Goal: Task Accomplishment & Management: Use online tool/utility

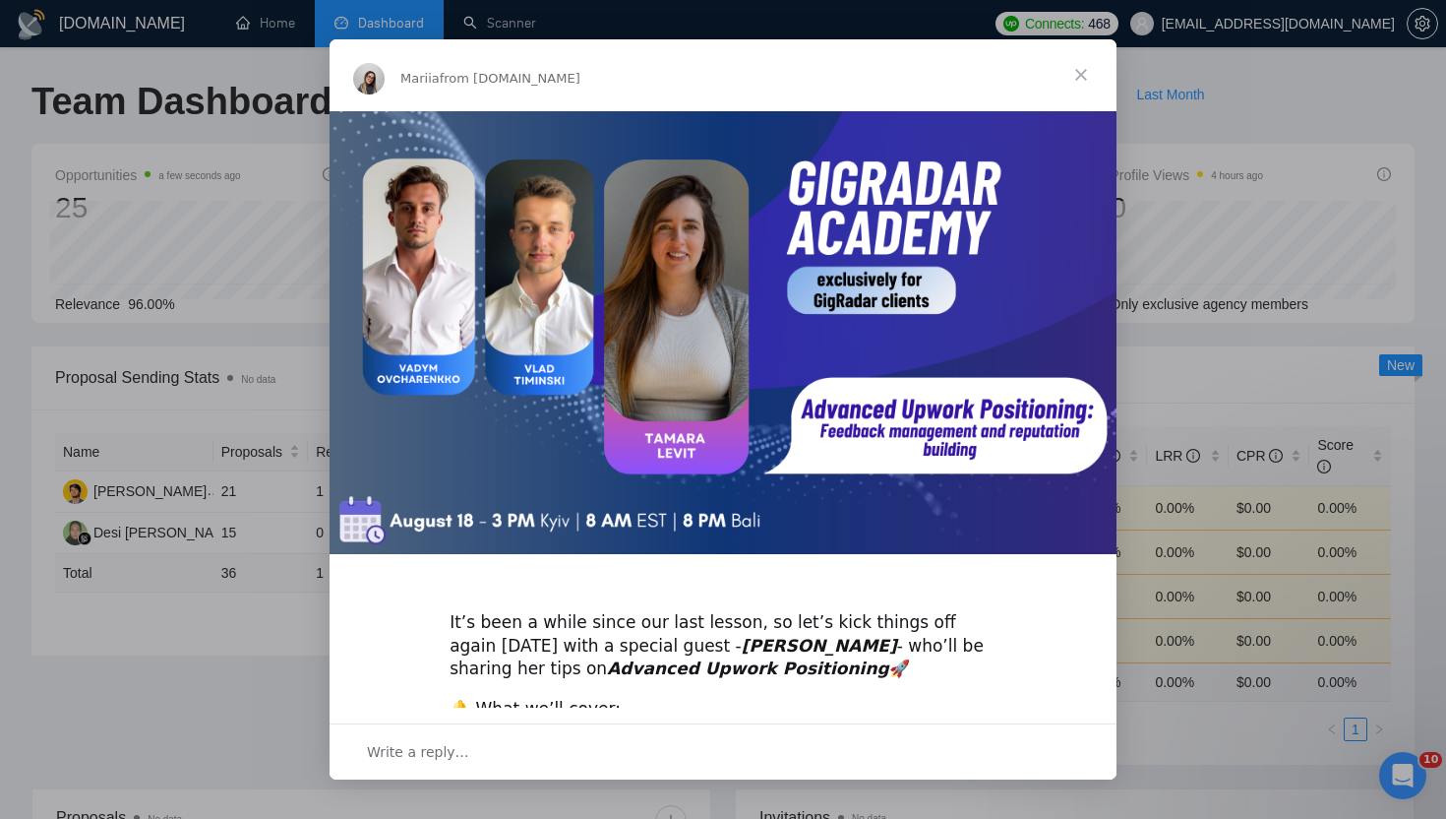
click at [1076, 72] on span "Close" at bounding box center [1081, 74] width 71 height 71
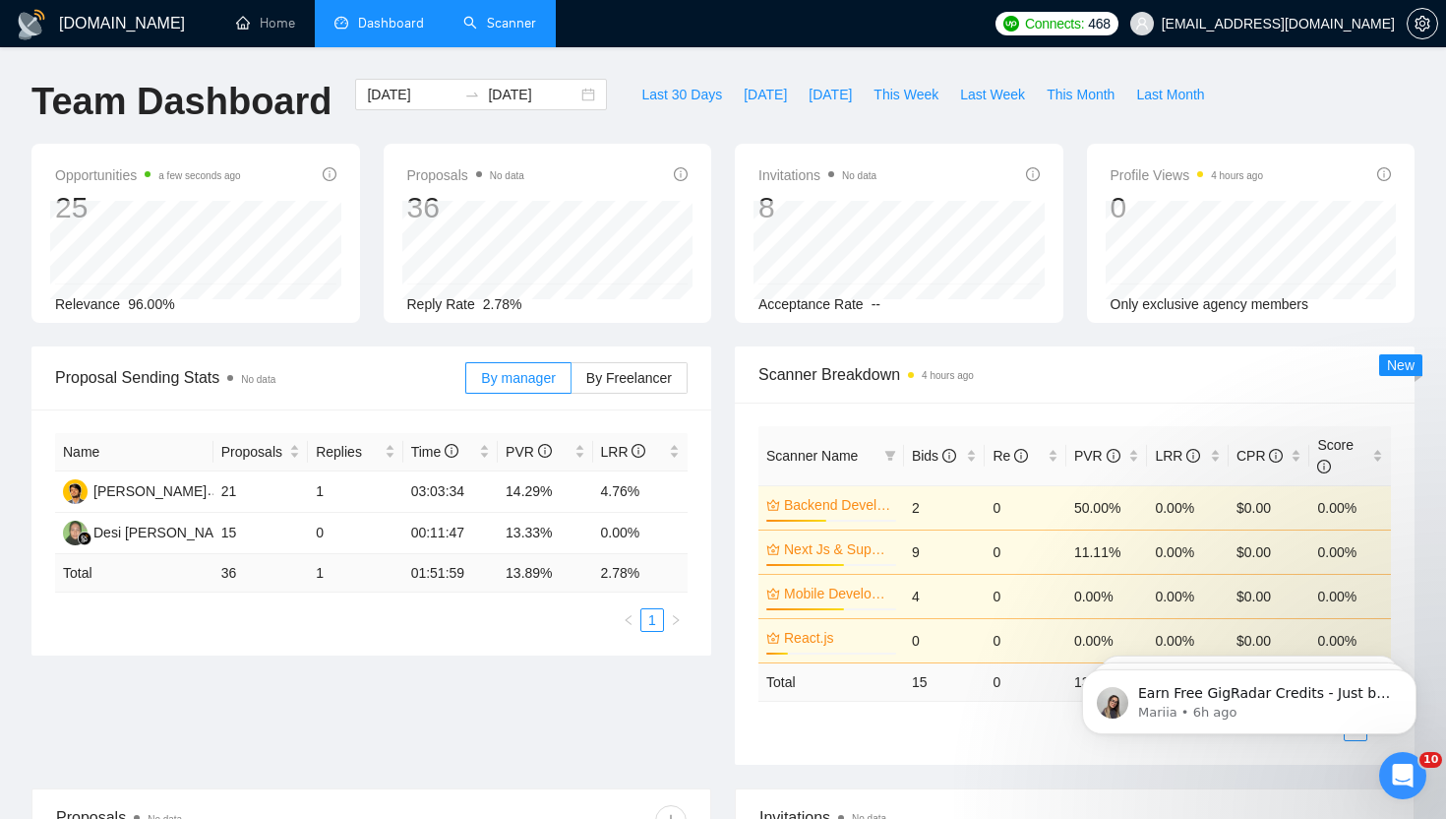
click at [525, 31] on link "Scanner" at bounding box center [499, 23] width 73 height 17
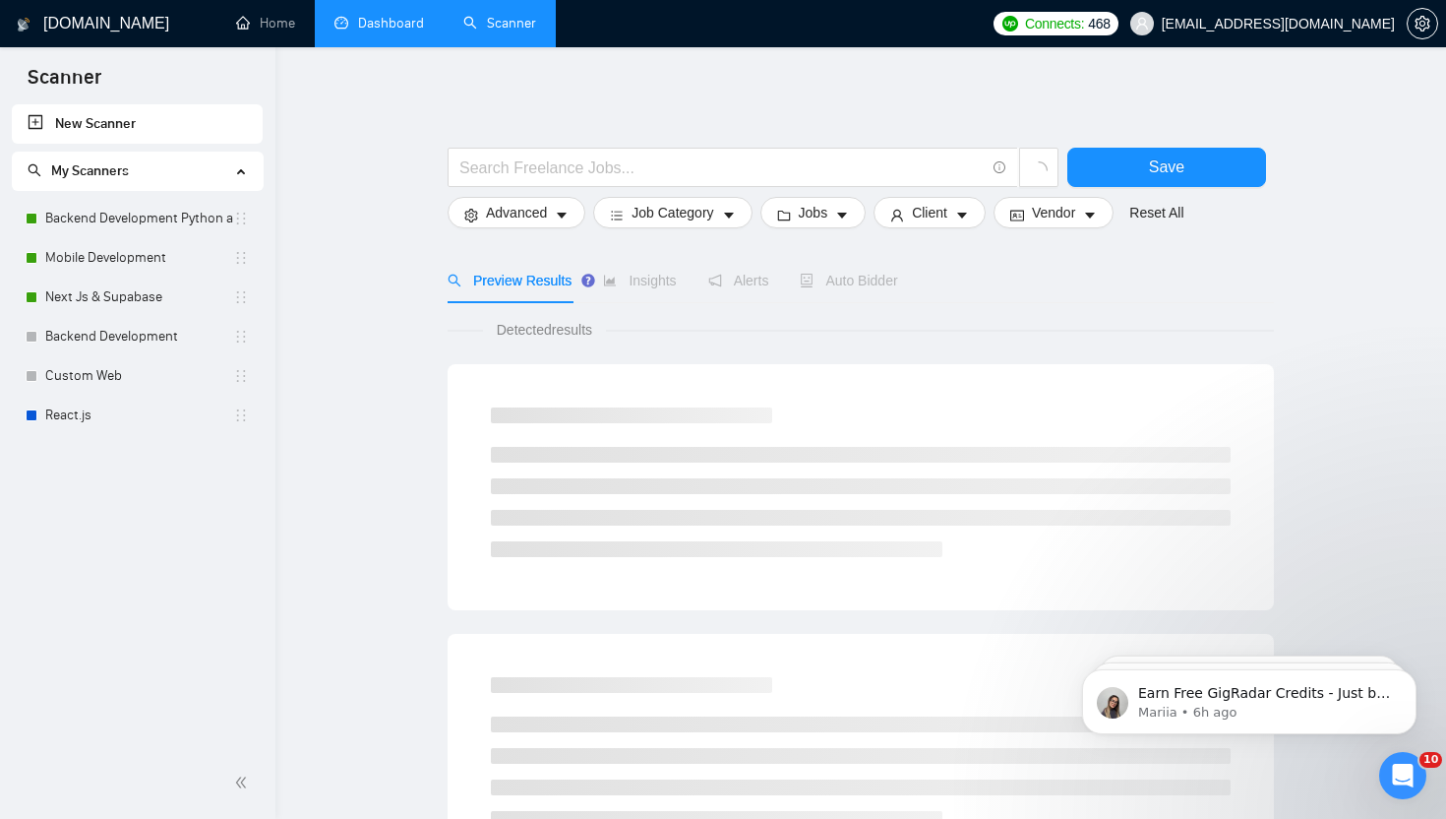
click at [377, 31] on link "Dashboard" at bounding box center [380, 23] width 90 height 17
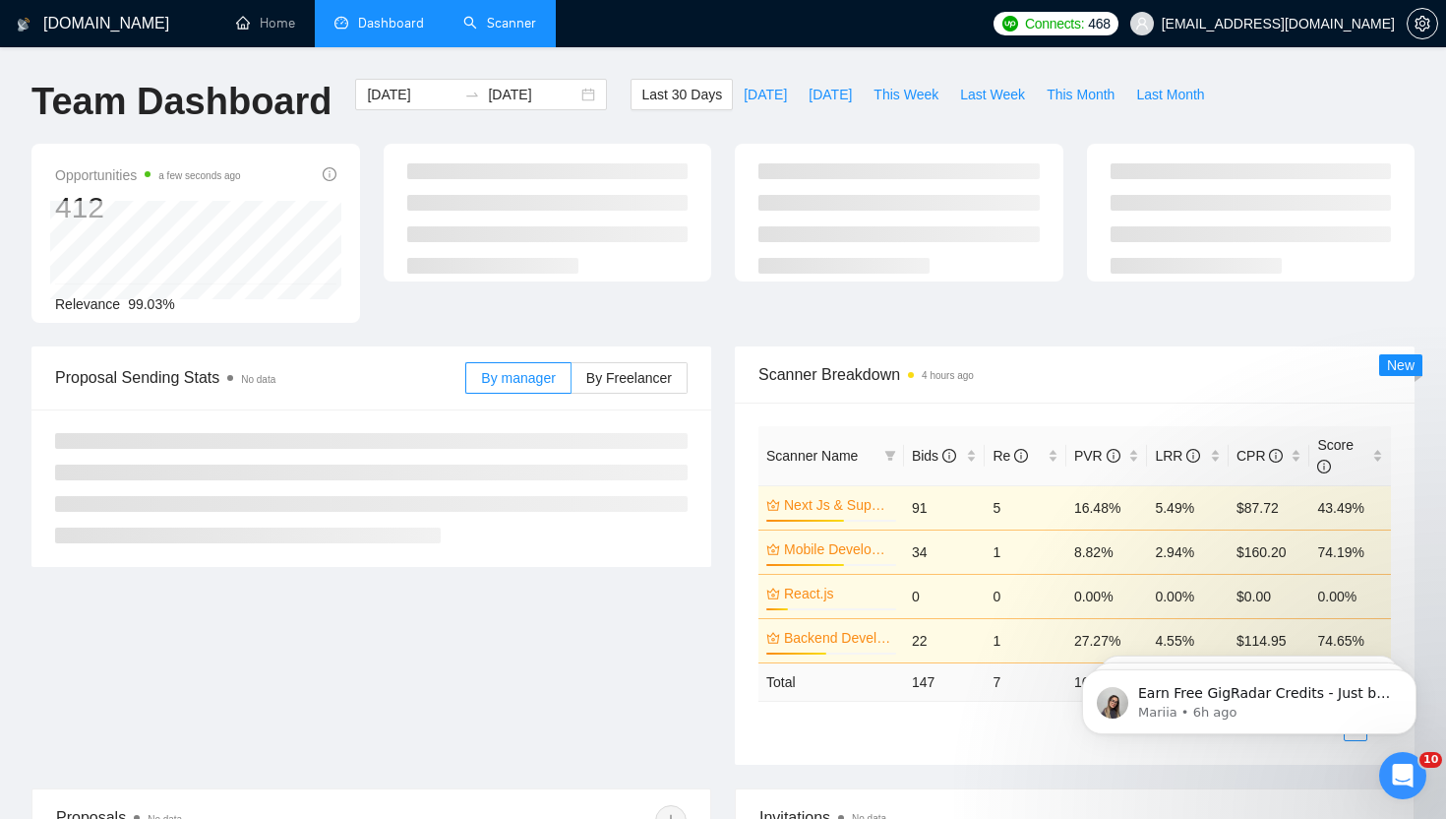
click at [509, 15] on link "Scanner" at bounding box center [499, 23] width 73 height 17
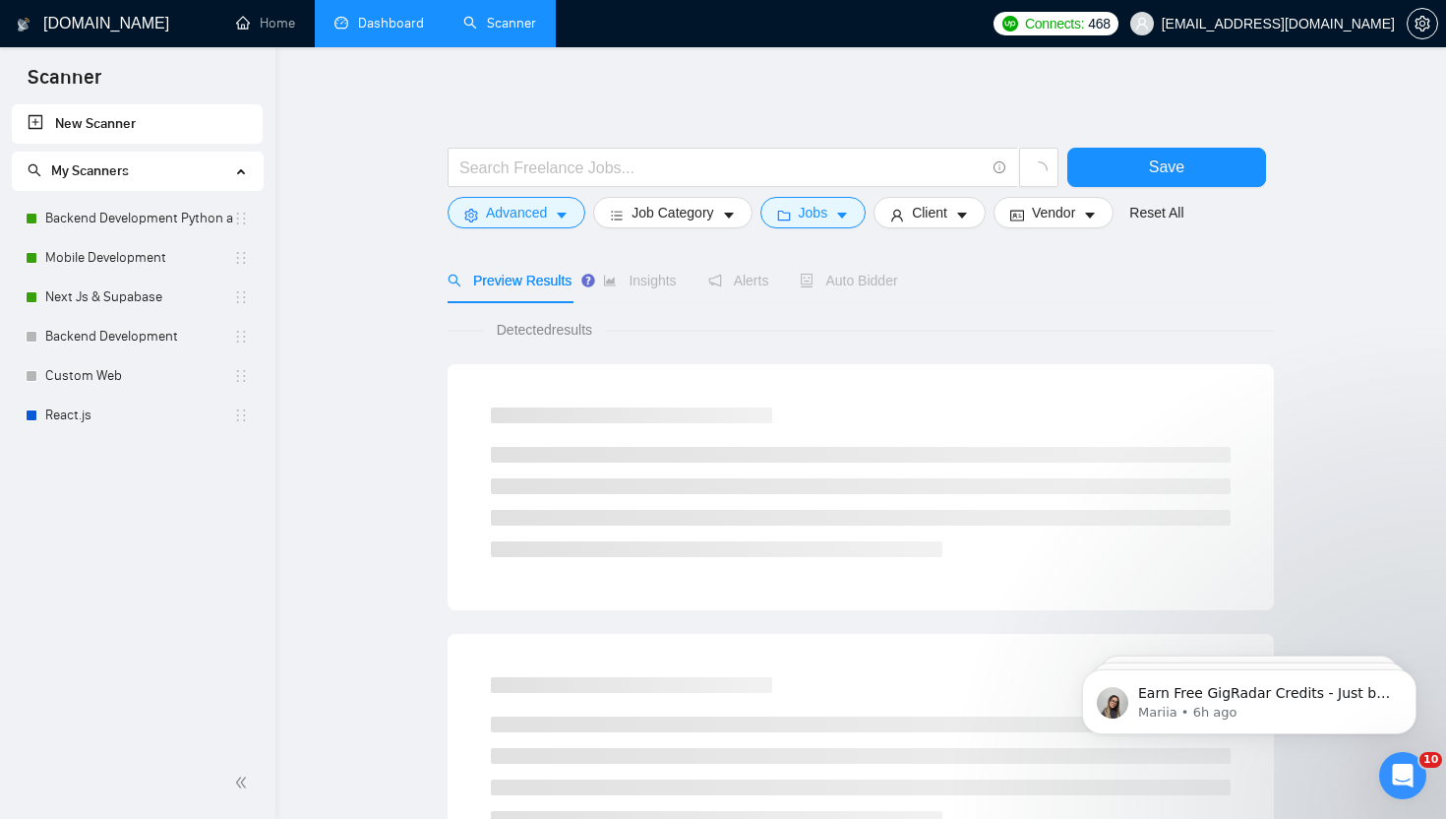
click at [381, 22] on link "Dashboard" at bounding box center [380, 23] width 90 height 17
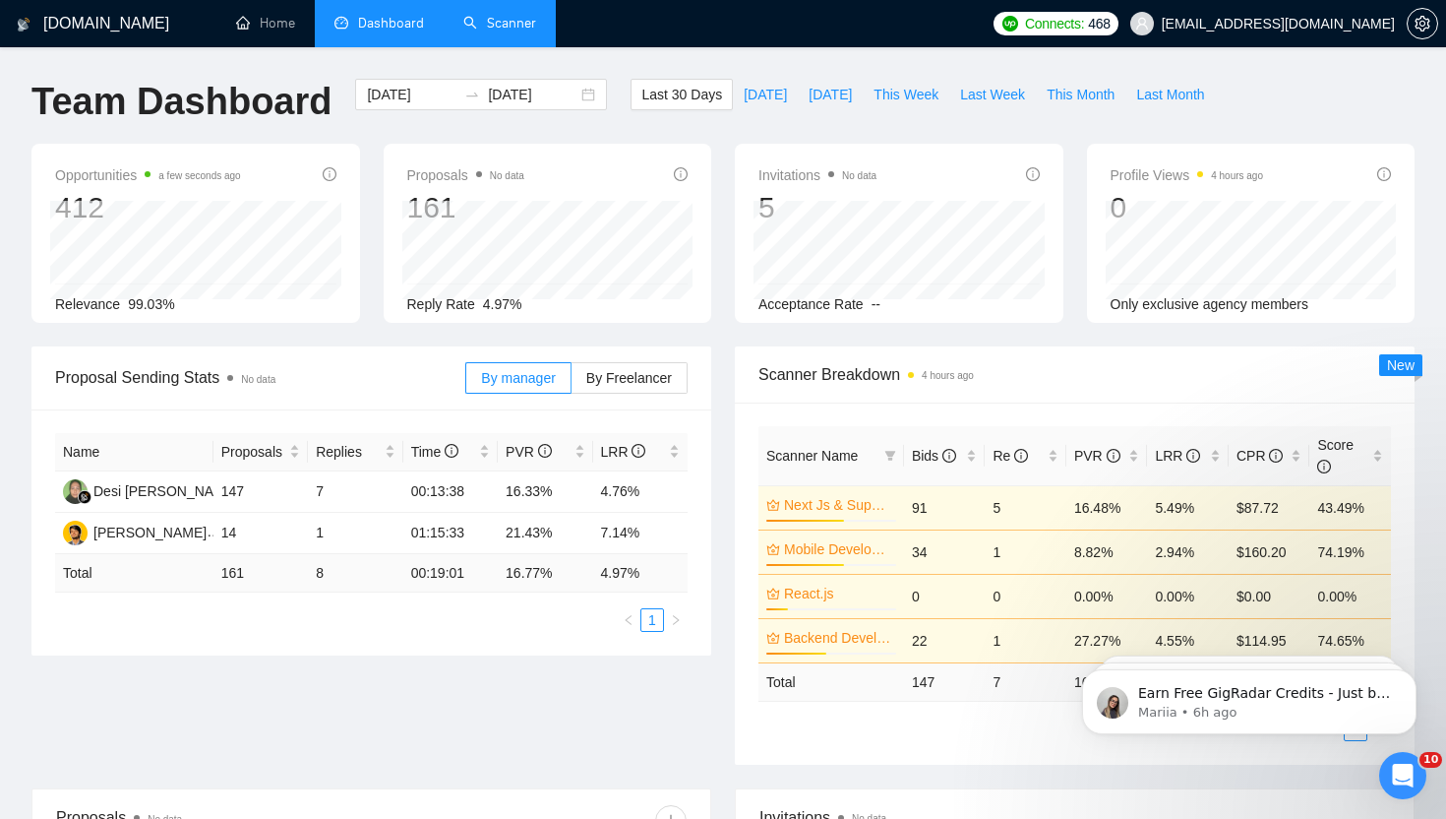
click at [520, 31] on link "Scanner" at bounding box center [499, 23] width 73 height 17
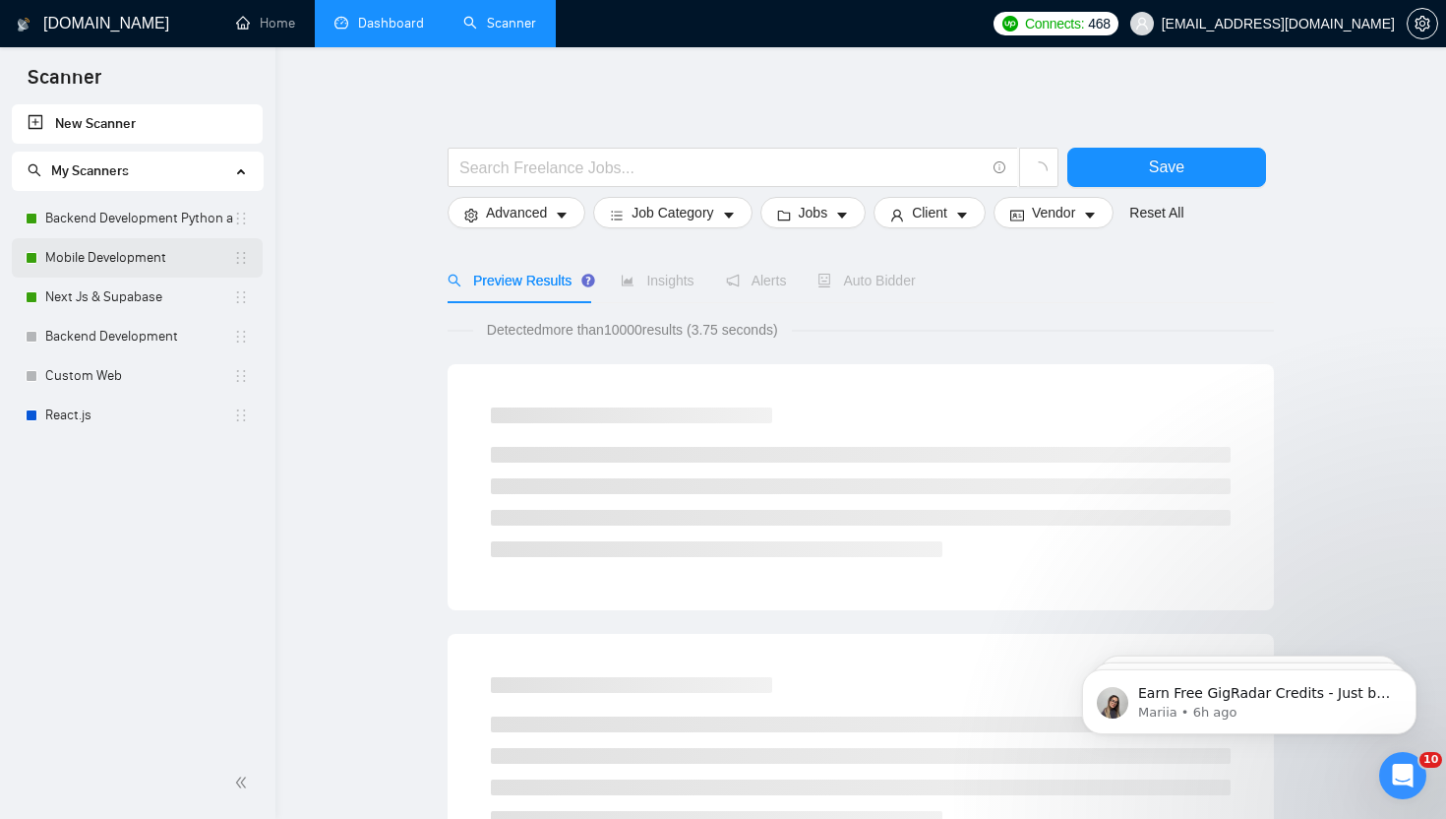
click at [149, 254] on link "Mobile Development" at bounding box center [139, 257] width 188 height 39
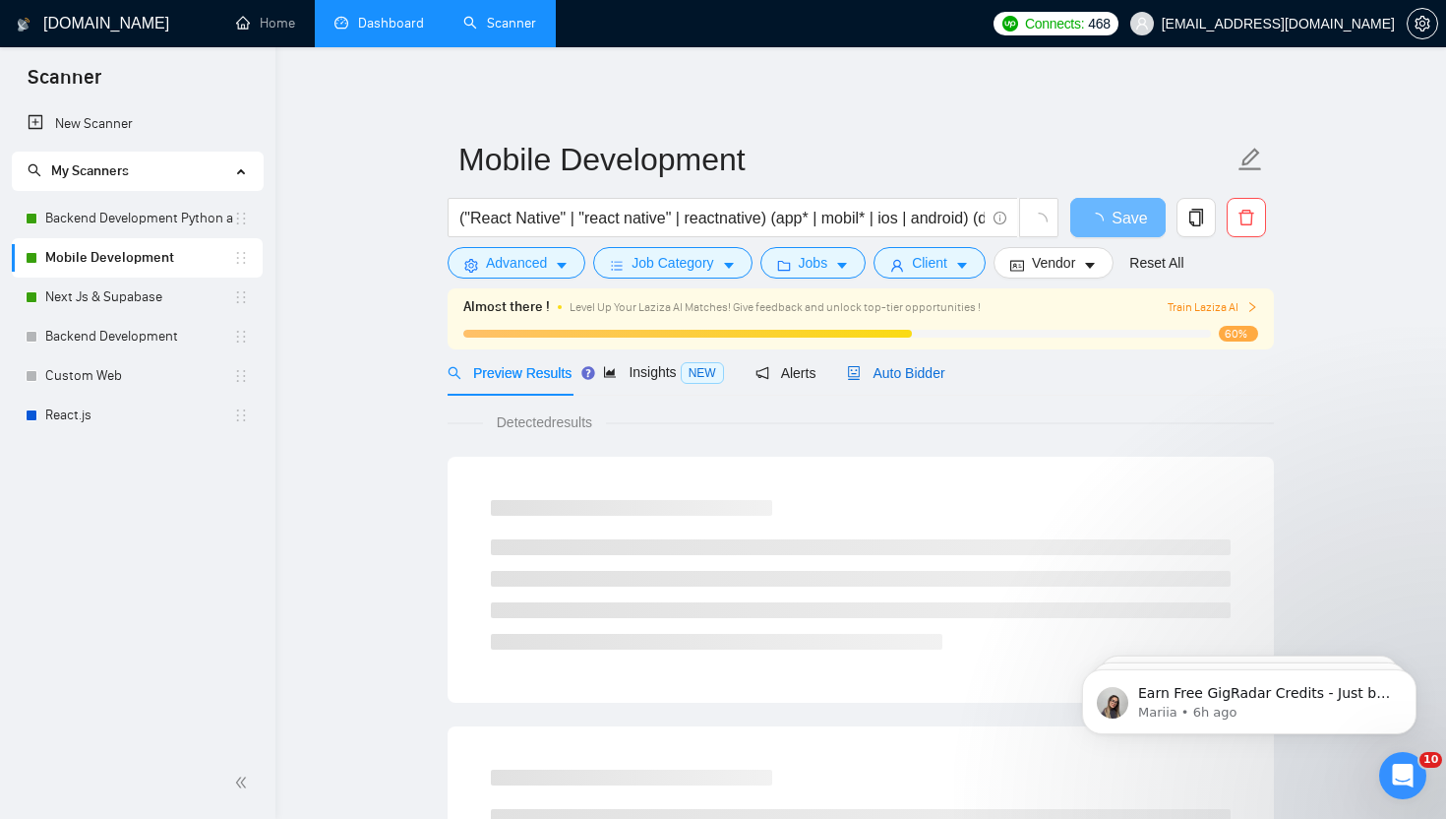
click at [920, 380] on span "Auto Bidder" at bounding box center [895, 373] width 97 height 16
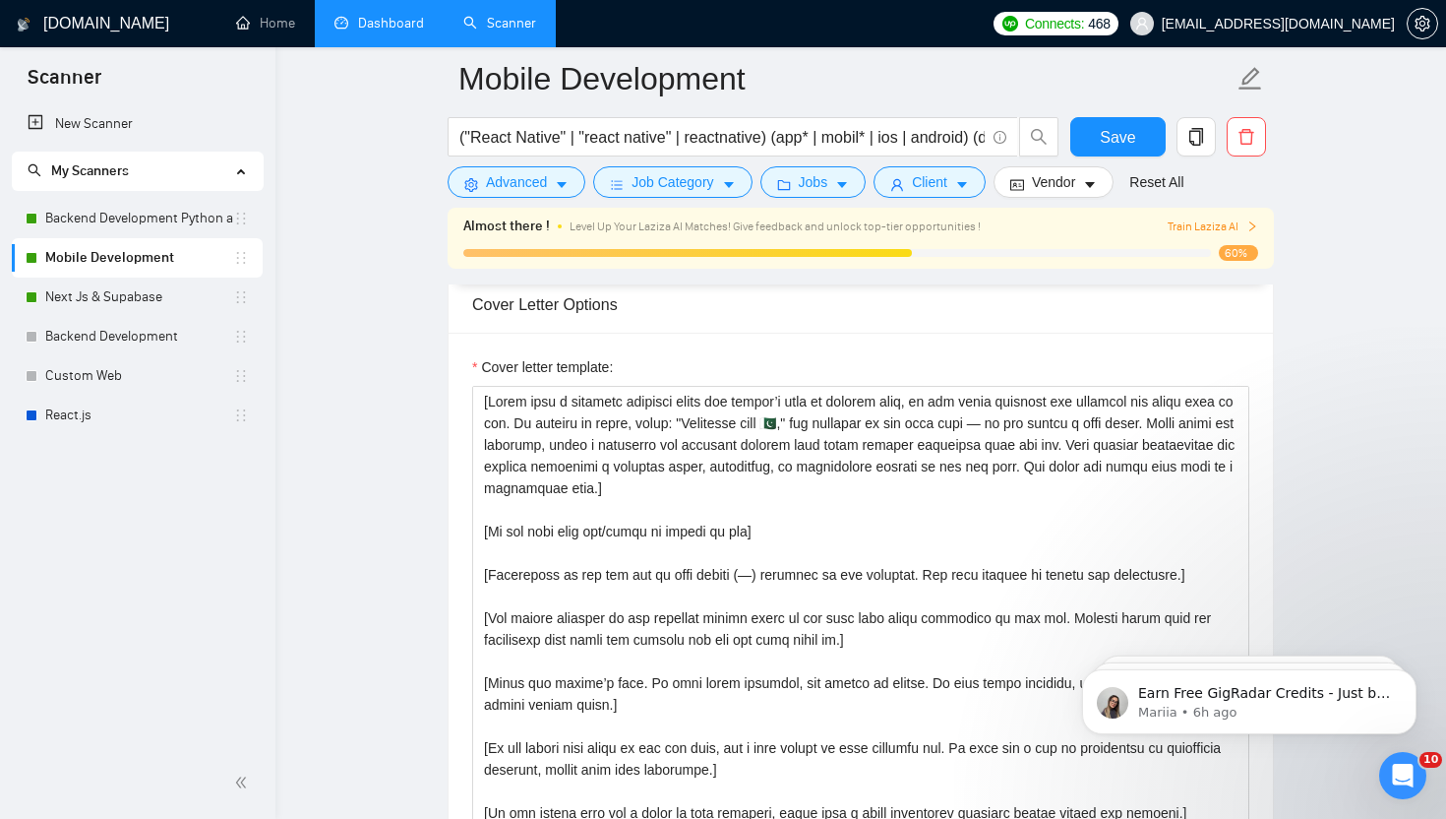
scroll to position [2400, 0]
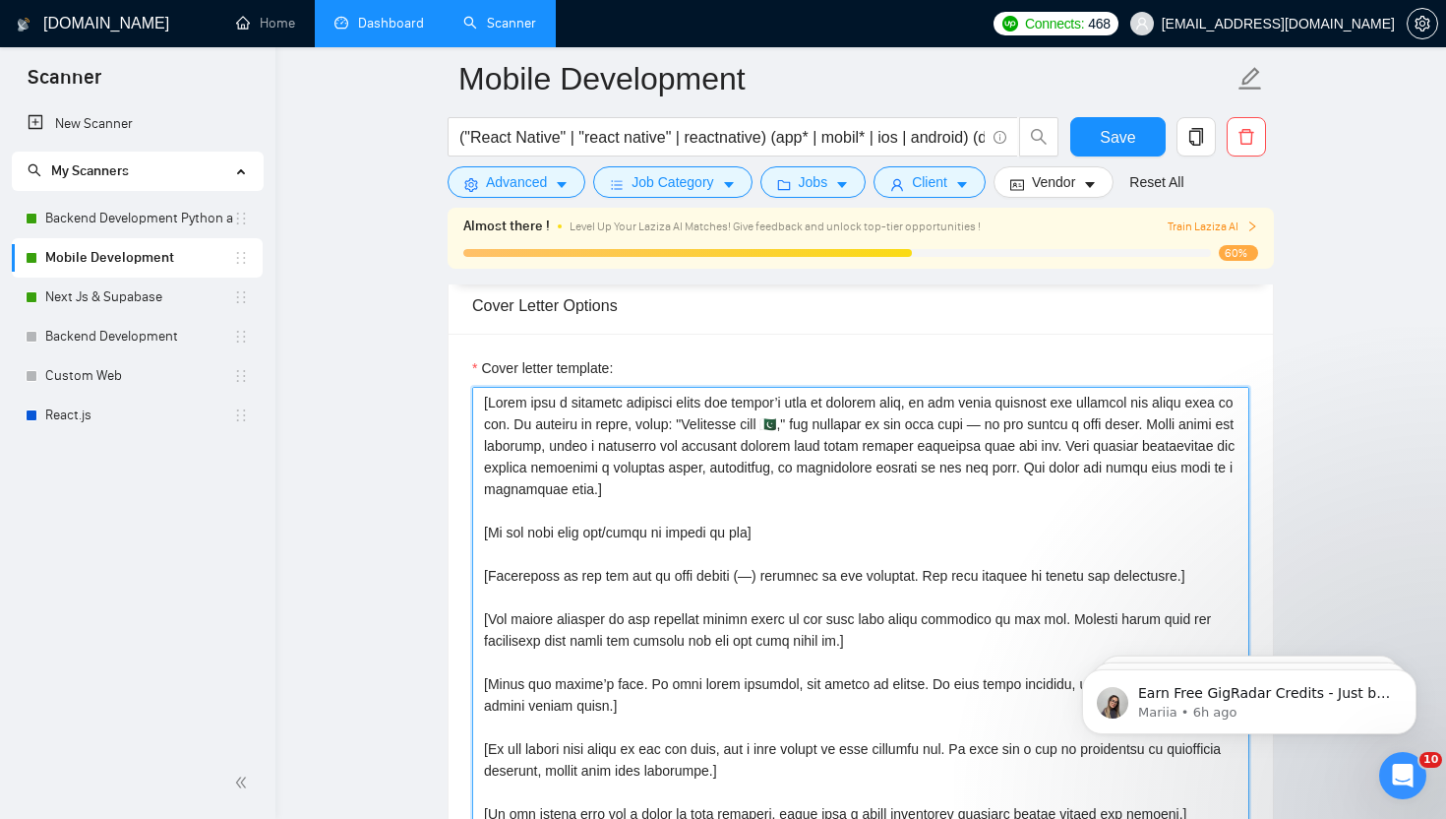
click at [739, 627] on textarea "Cover letter template:" at bounding box center [860, 608] width 777 height 443
